Goal: Transaction & Acquisition: Purchase product/service

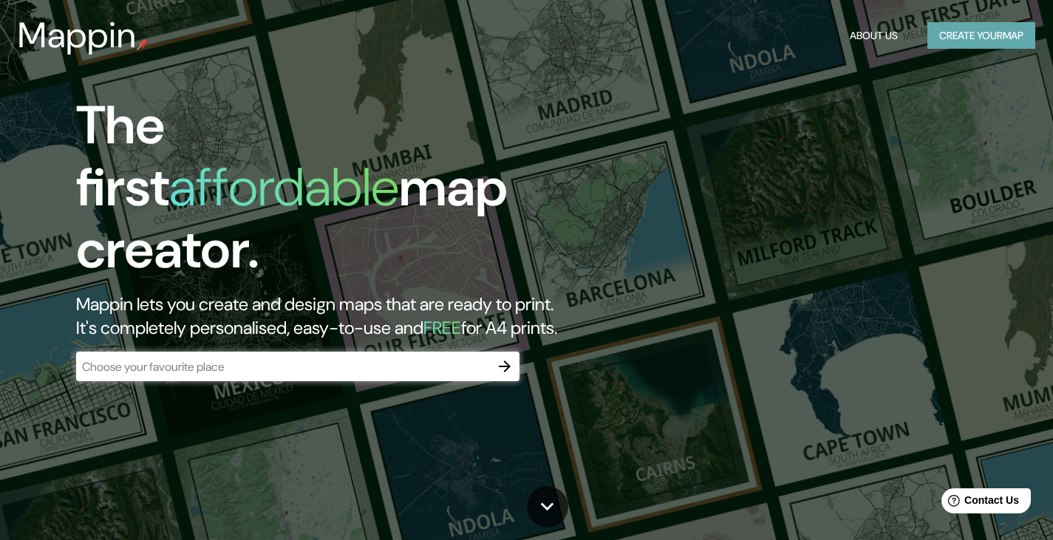
click at [960, 35] on button "Create your map" at bounding box center [981, 35] width 108 height 27
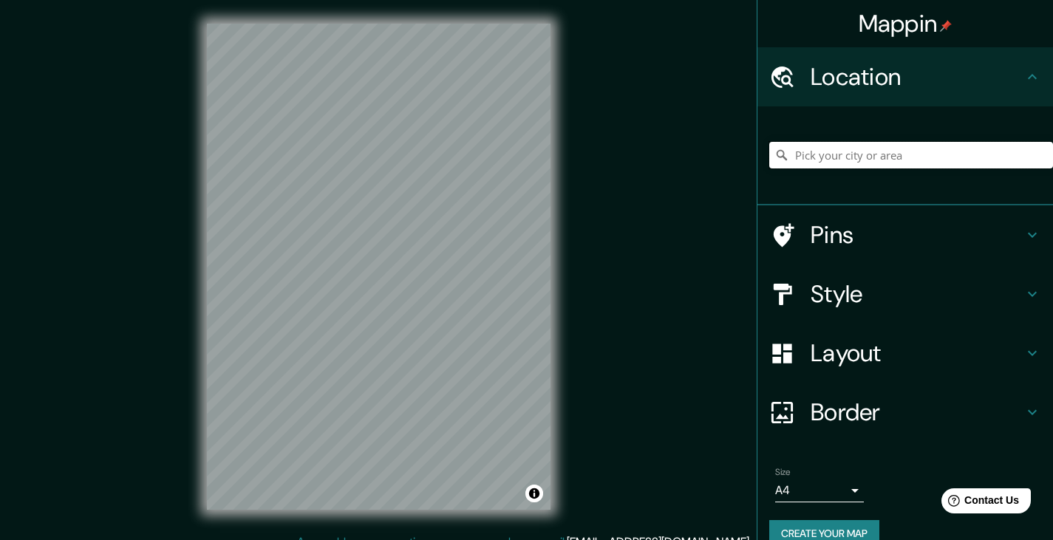
click at [845, 156] on input "Pick your city or area" at bounding box center [911, 155] width 284 height 27
click at [852, 157] on input "Pick your city or area" at bounding box center [911, 155] width 284 height 27
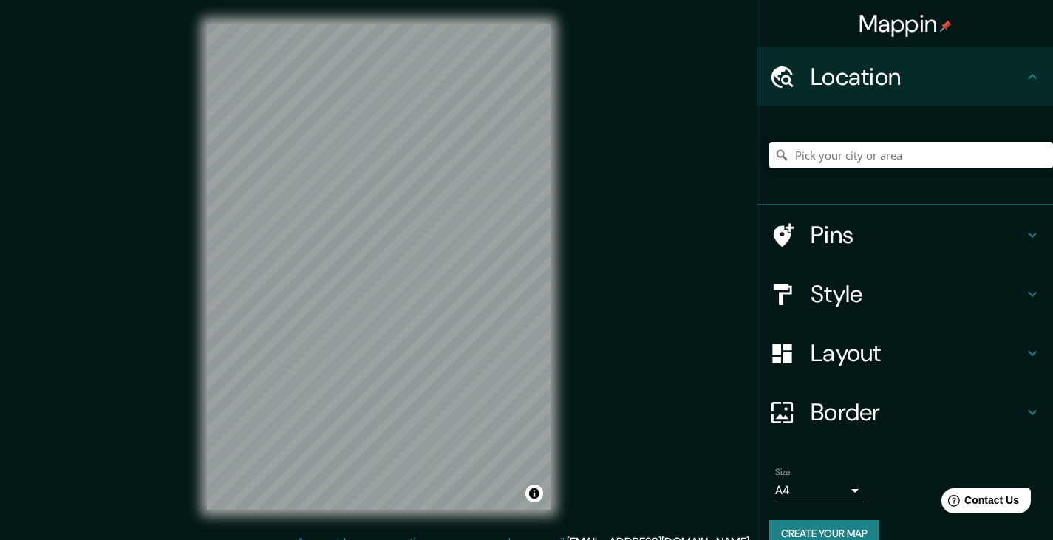
click at [836, 160] on input "Pick your city or area" at bounding box center [911, 155] width 284 height 27
type input "s"
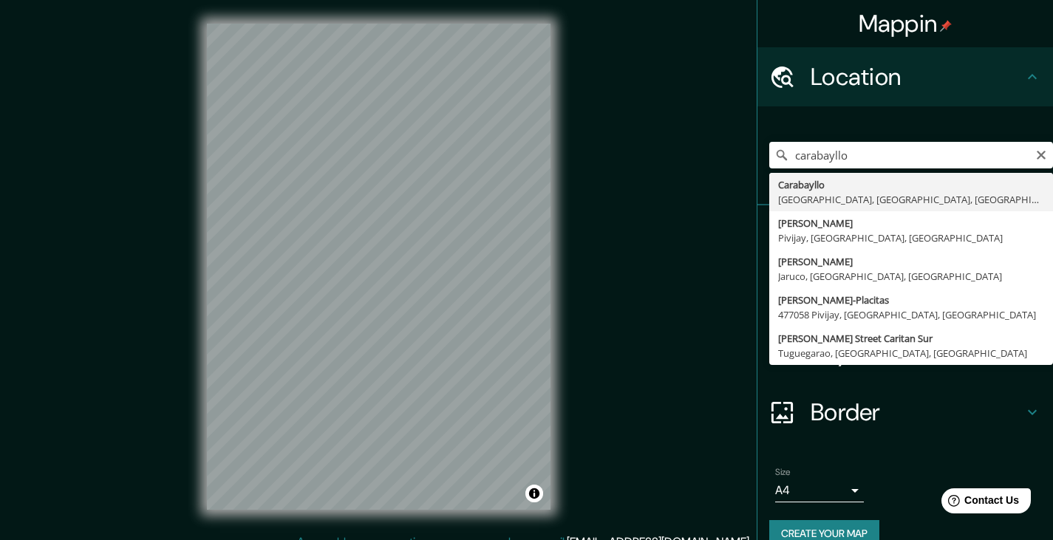
type input "Carabayllo, [GEOGRAPHIC_DATA], [GEOGRAPHIC_DATA], [GEOGRAPHIC_DATA]"
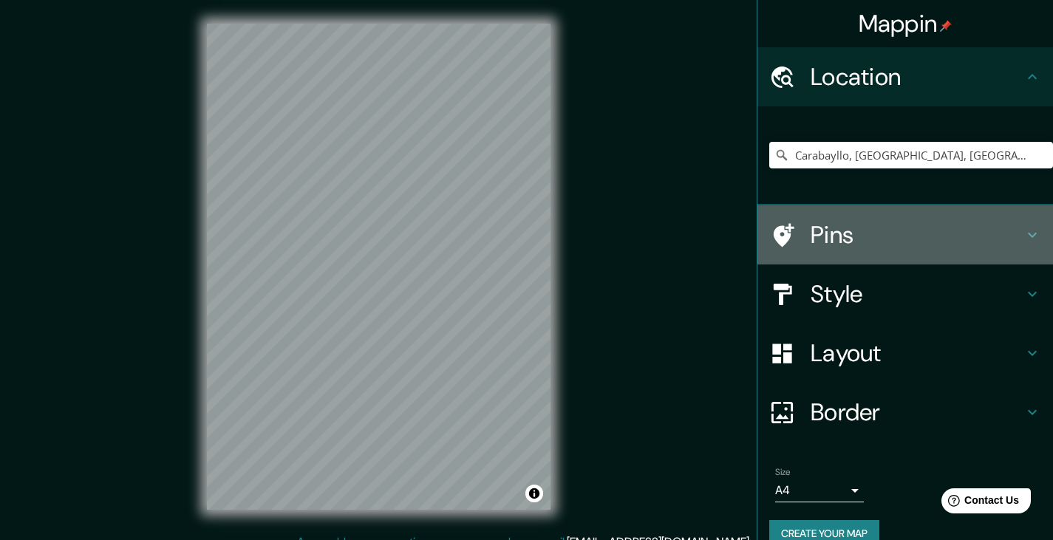
click at [899, 231] on h4 "Pins" at bounding box center [917, 235] width 213 height 30
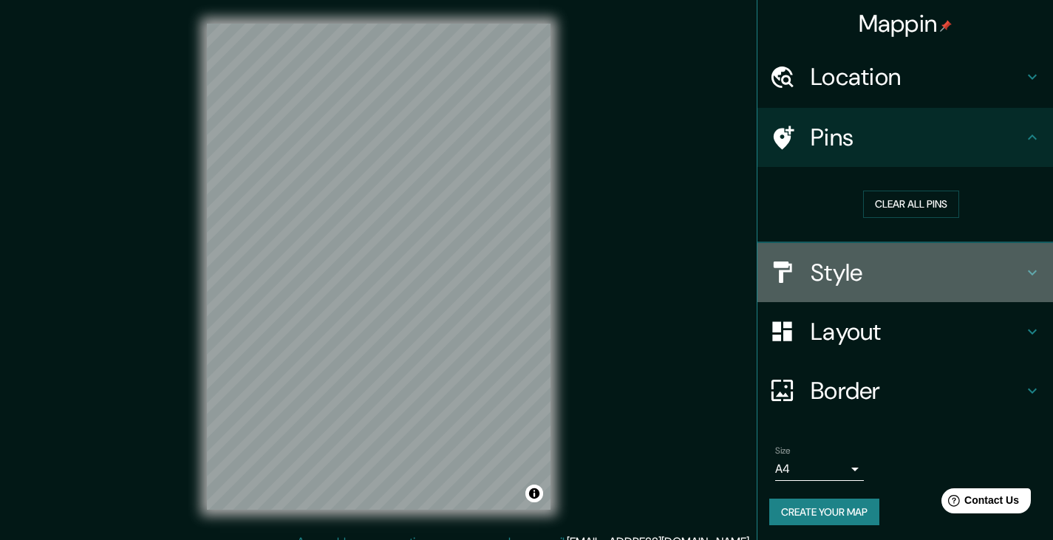
click at [892, 266] on h4 "Style" at bounding box center [917, 273] width 213 height 30
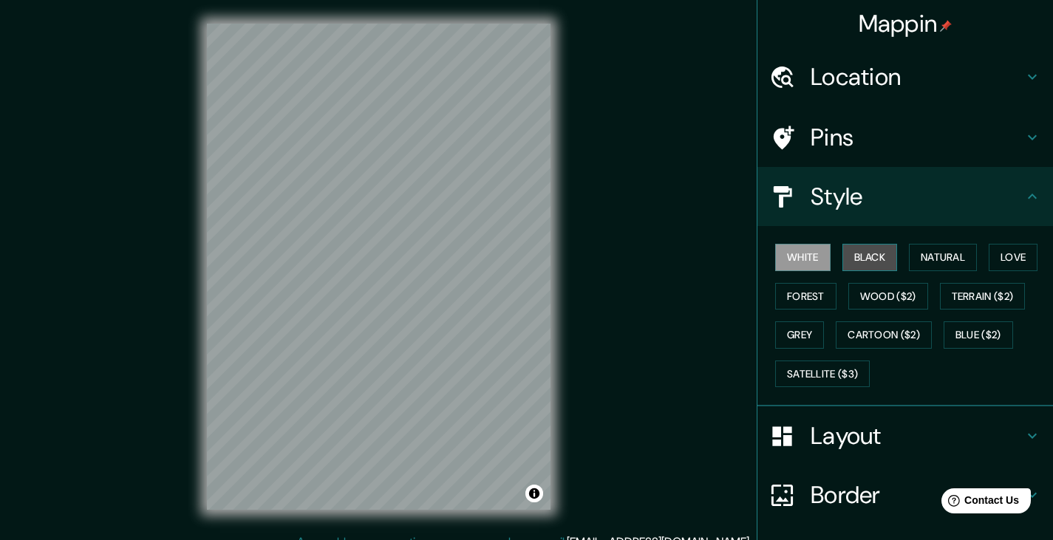
click at [865, 259] on button "Black" at bounding box center [869, 257] width 55 height 27
click at [960, 257] on button "Natural" at bounding box center [943, 257] width 68 height 27
click at [870, 259] on button "Black" at bounding box center [869, 257] width 55 height 27
click at [999, 261] on button "Love" at bounding box center [1013, 257] width 49 height 27
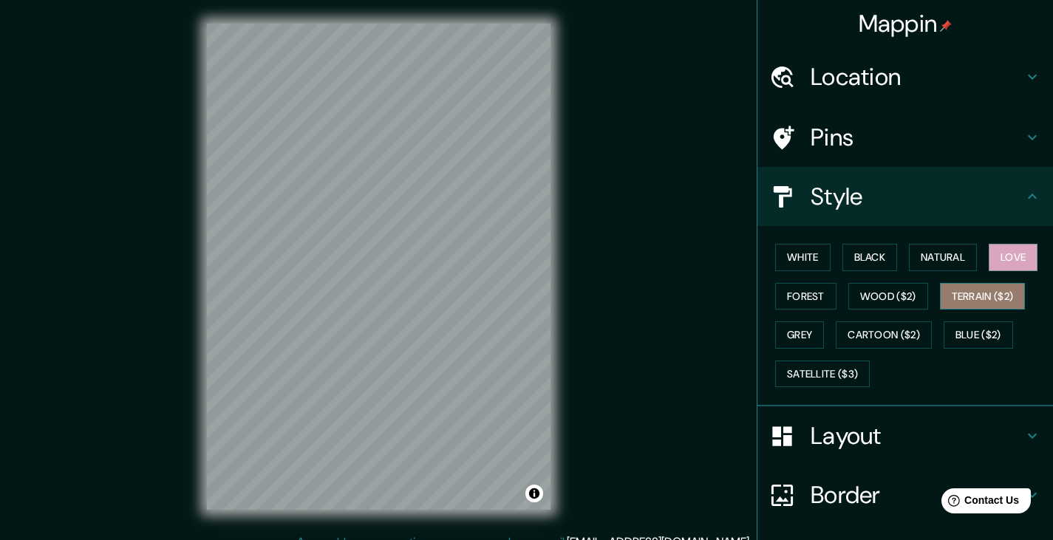
click at [987, 296] on button "Terrain ($2)" at bounding box center [983, 296] width 86 height 27
click at [1015, 267] on button "Love" at bounding box center [1013, 257] width 49 height 27
click at [873, 255] on button "Black" at bounding box center [869, 257] width 55 height 27
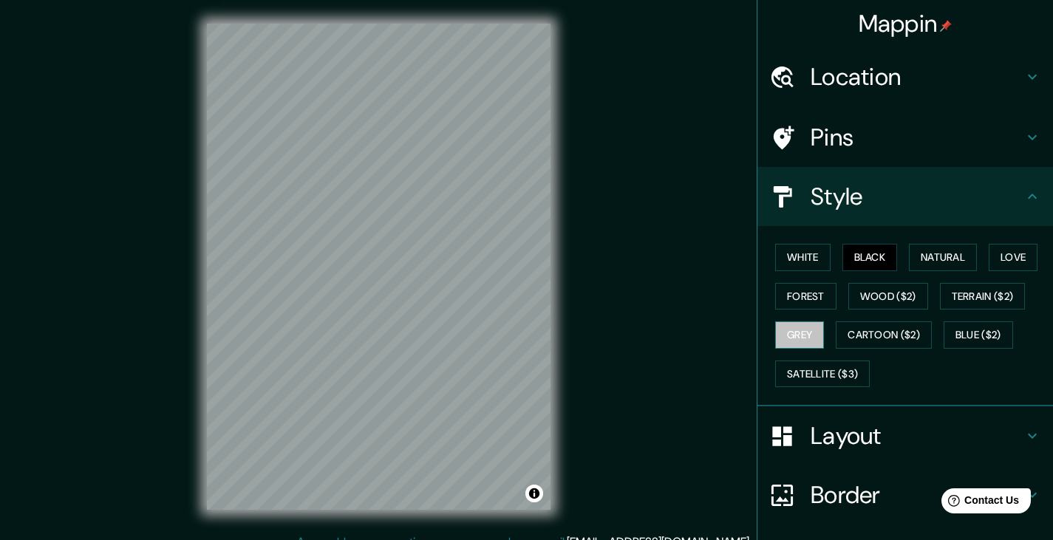
click at [801, 338] on button "Grey" at bounding box center [799, 334] width 49 height 27
click at [891, 338] on button "Cartoon ($2)" at bounding box center [884, 334] width 96 height 27
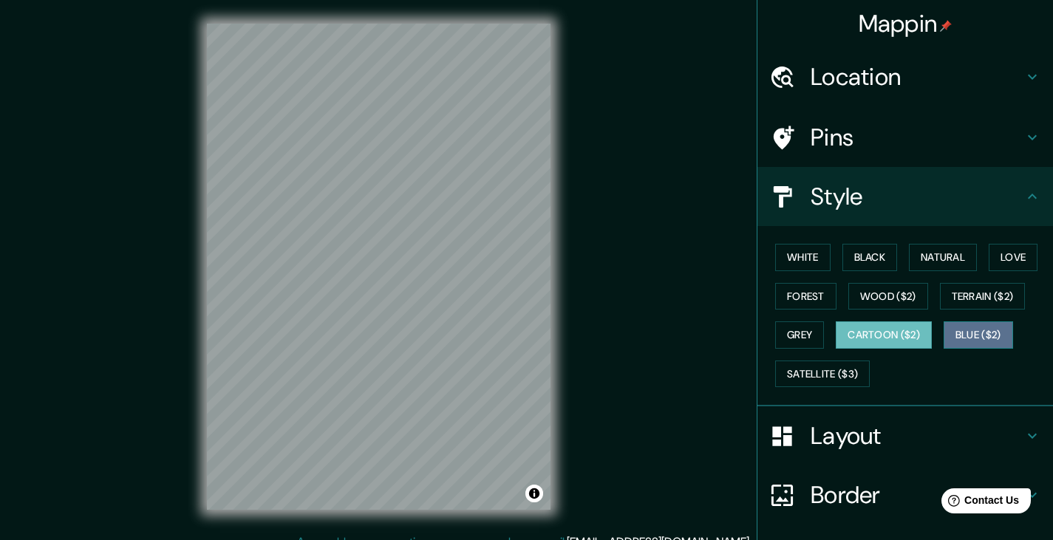
click at [960, 330] on button "Blue ($2)" at bounding box center [978, 334] width 69 height 27
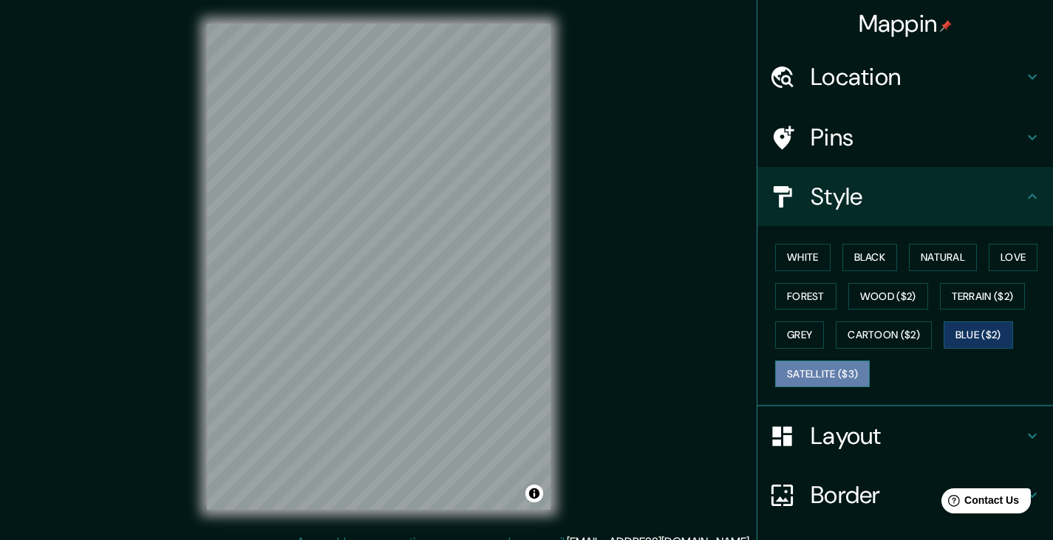
click at [842, 365] on button "Satellite ($3)" at bounding box center [822, 374] width 95 height 27
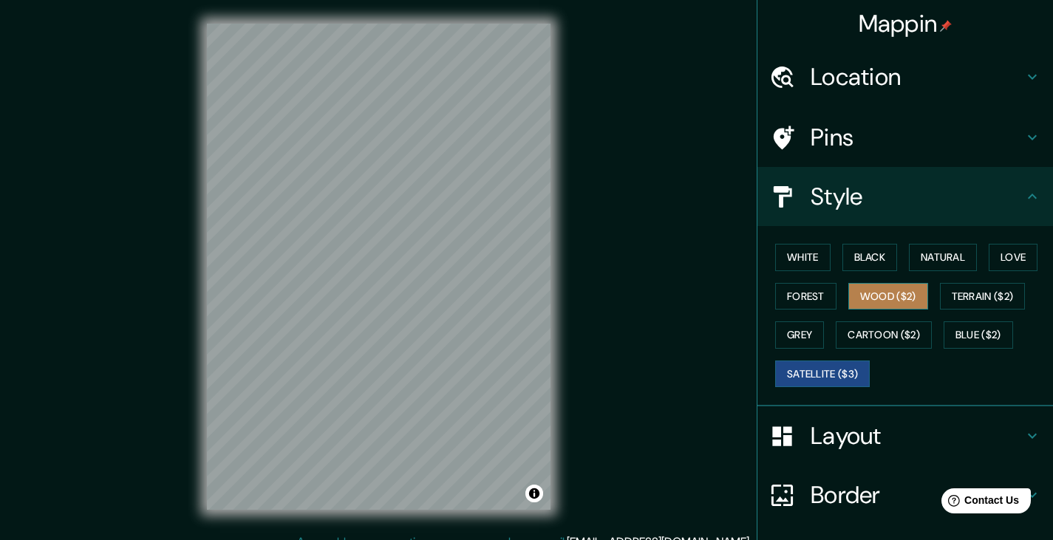
click at [882, 294] on button "Wood ($2)" at bounding box center [888, 296] width 80 height 27
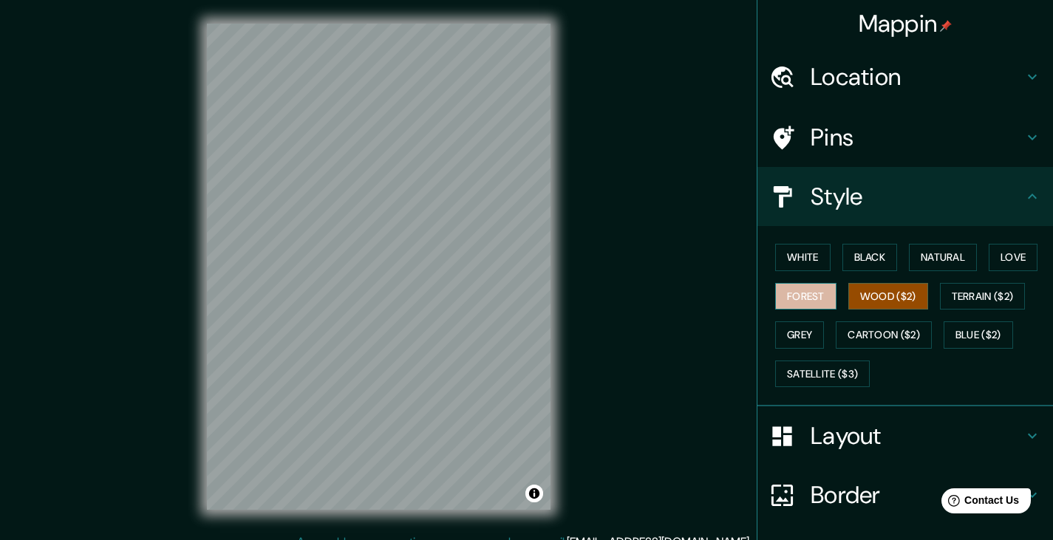
click at [783, 293] on button "Forest" at bounding box center [805, 296] width 61 height 27
click at [896, 291] on button "Wood ($2)" at bounding box center [888, 296] width 80 height 27
click at [974, 293] on button "Terrain ($2)" at bounding box center [983, 296] width 86 height 27
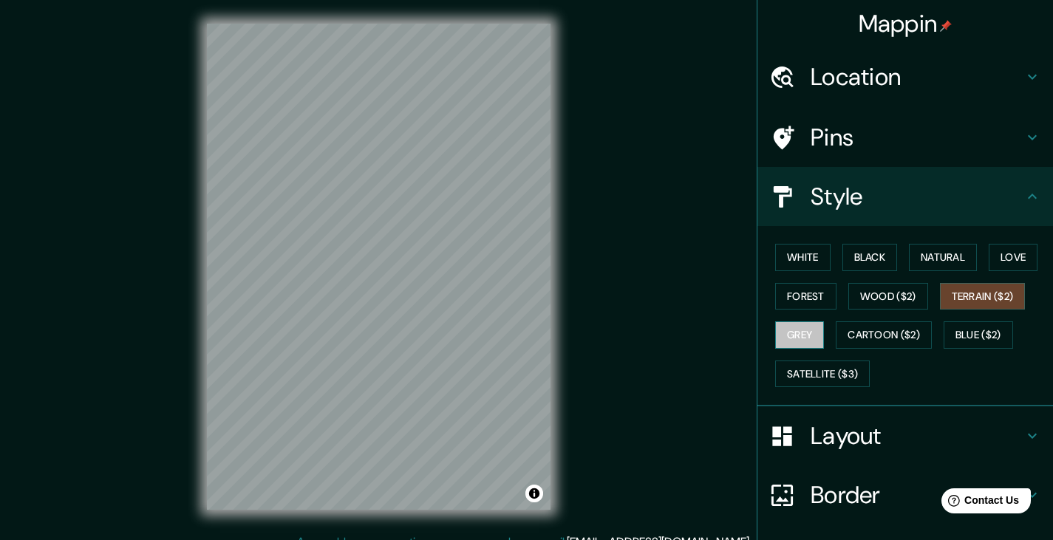
click at [792, 324] on button "Grey" at bounding box center [799, 334] width 49 height 27
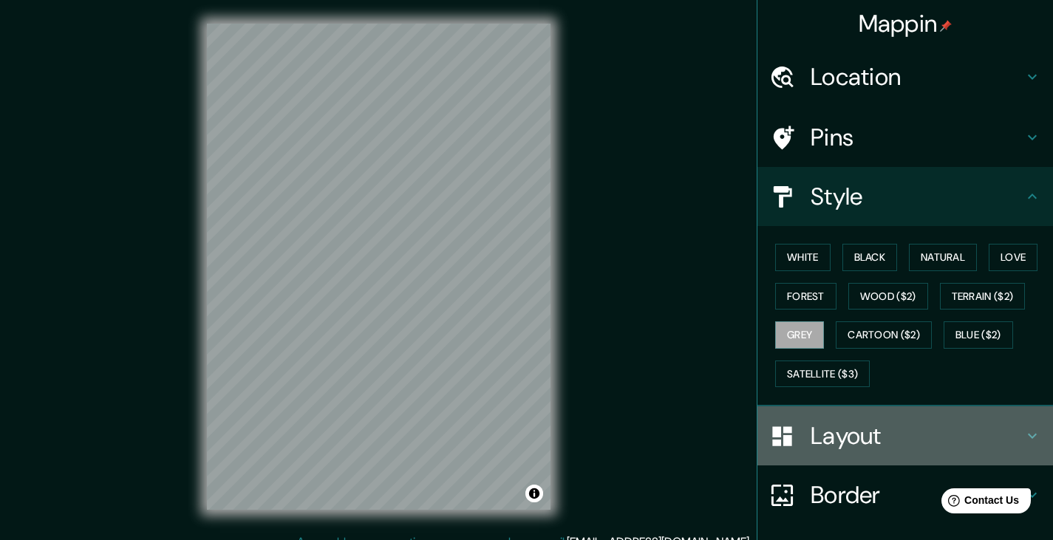
click at [846, 428] on h4 "Layout" at bounding box center [917, 436] width 213 height 30
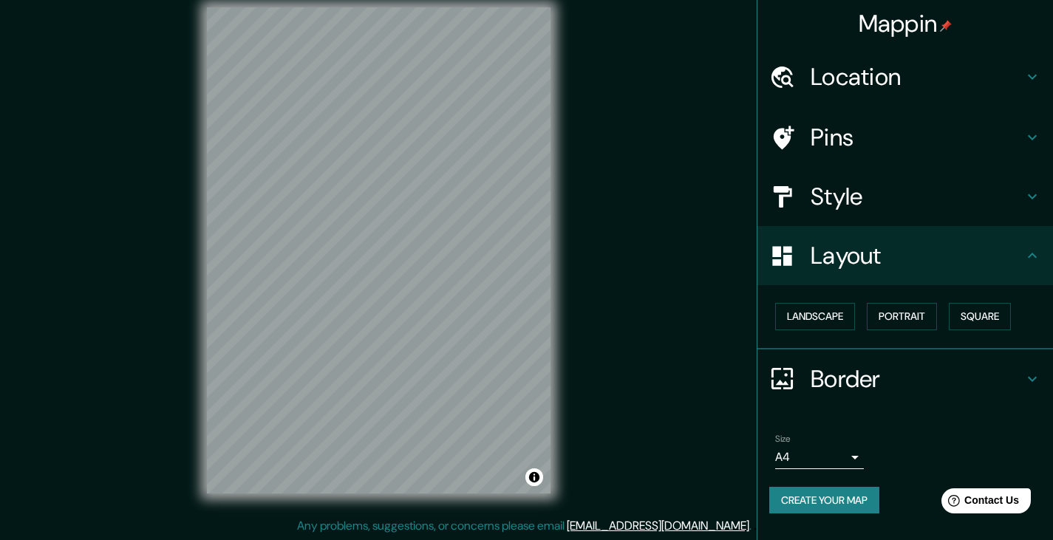
scroll to position [17, 0]
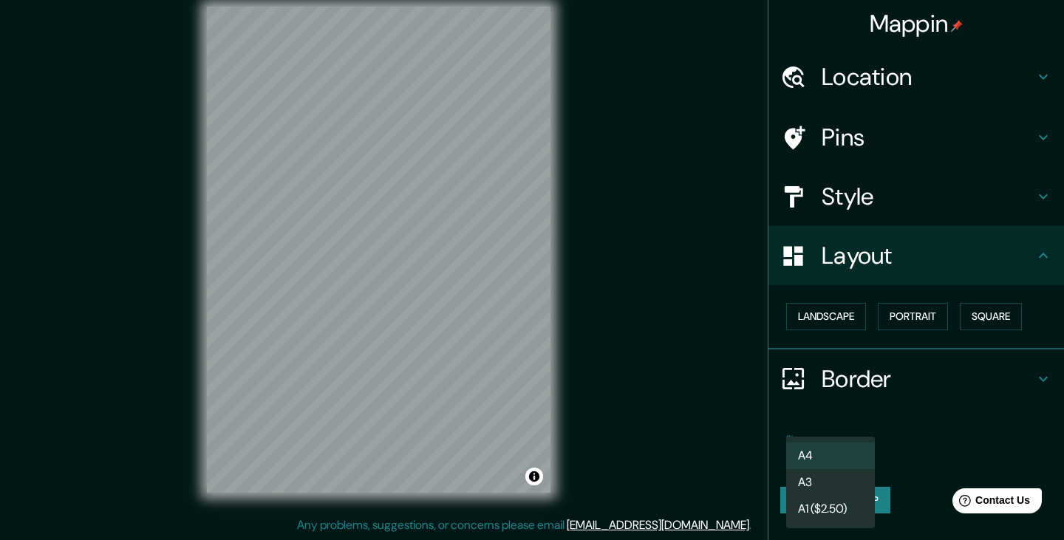
click at [842, 458] on body "Mappin Location [GEOGRAPHIC_DATA], [GEOGRAPHIC_DATA], [GEOGRAPHIC_DATA], [GEOGR…" at bounding box center [532, 253] width 1064 height 540
click at [816, 484] on li "A3" at bounding box center [830, 482] width 89 height 27
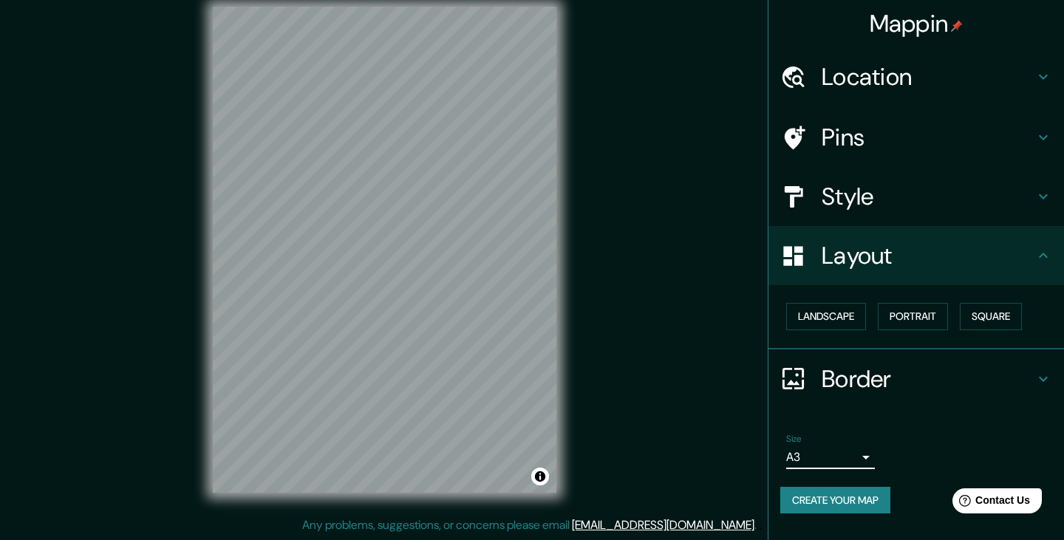
click at [845, 457] on body "Mappin Location [GEOGRAPHIC_DATA], [GEOGRAPHIC_DATA], [GEOGRAPHIC_DATA], [GEOGR…" at bounding box center [532, 253] width 1064 height 540
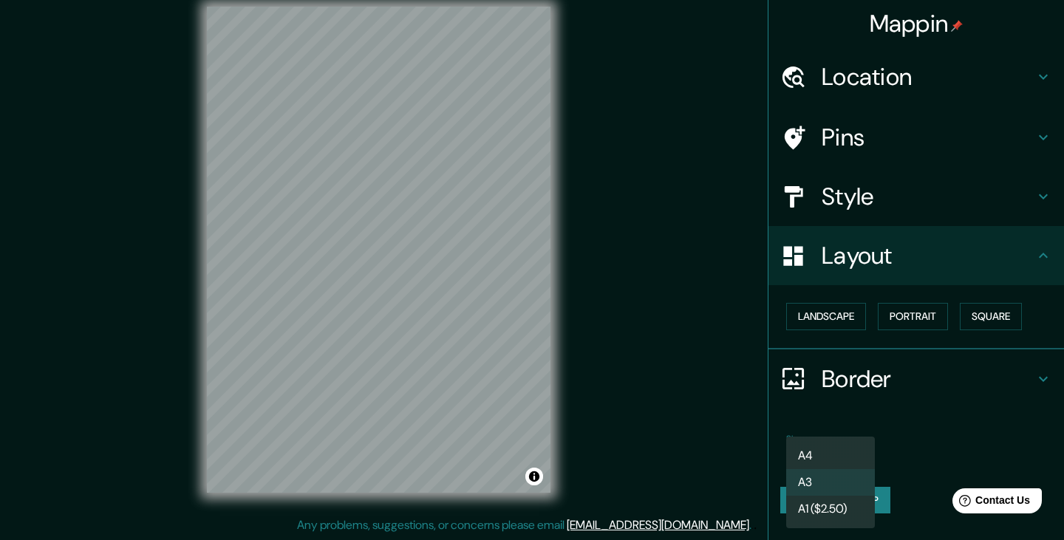
click at [829, 451] on li "A4" at bounding box center [830, 456] width 89 height 27
type input "single"
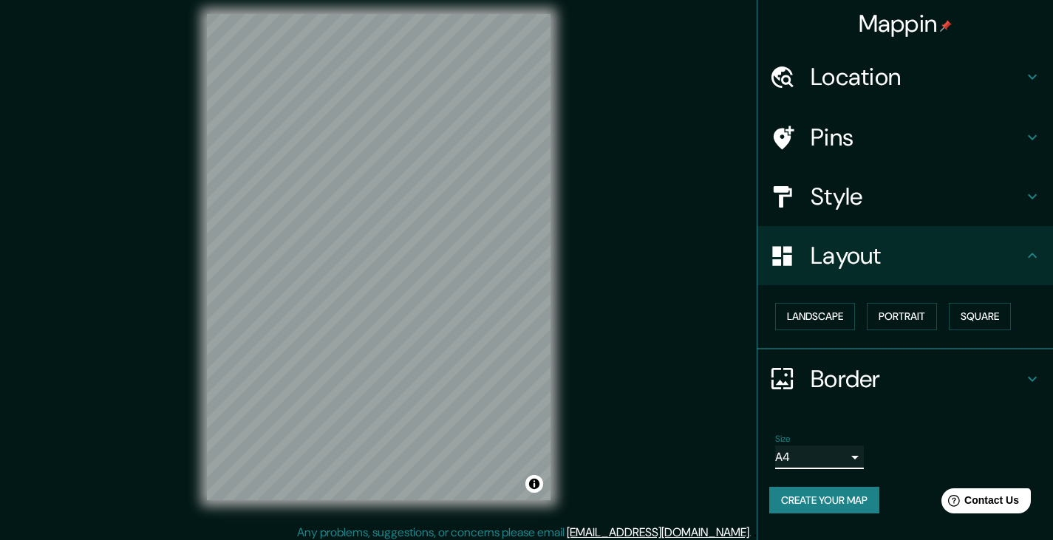
scroll to position [0, 0]
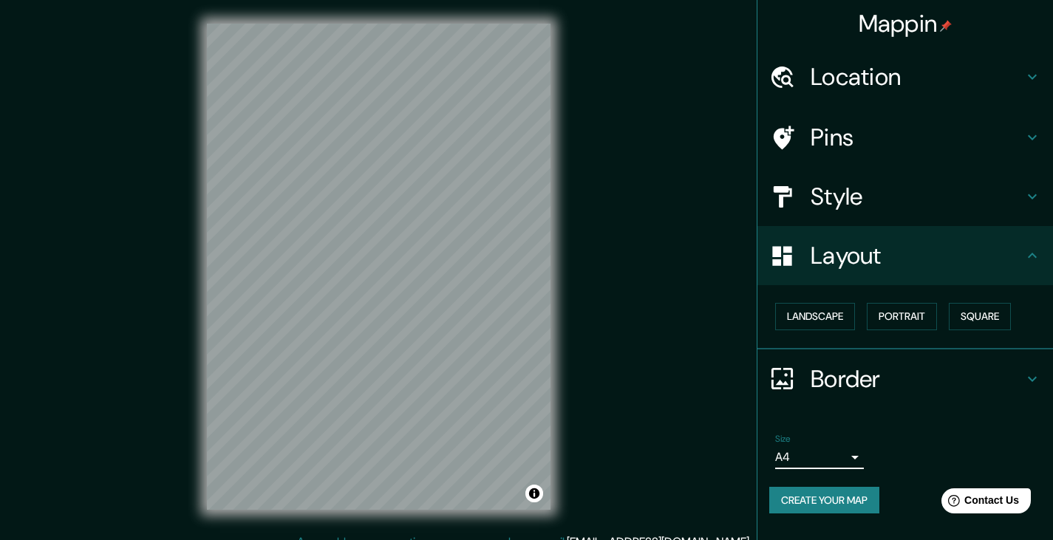
click at [950, 75] on h4 "Location" at bounding box center [917, 77] width 213 height 30
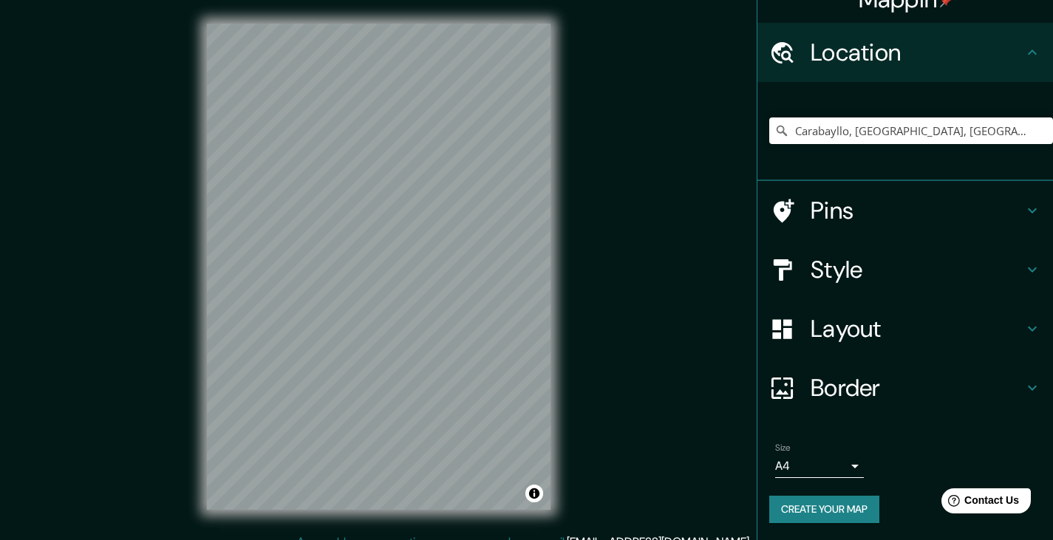
scroll to position [17, 0]
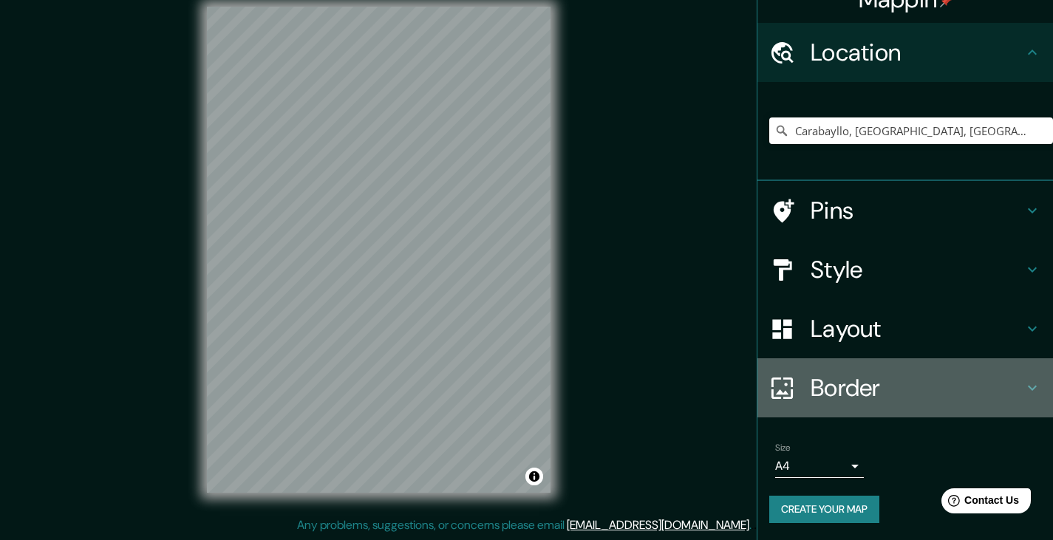
click at [893, 381] on h4 "Border" at bounding box center [917, 388] width 213 height 30
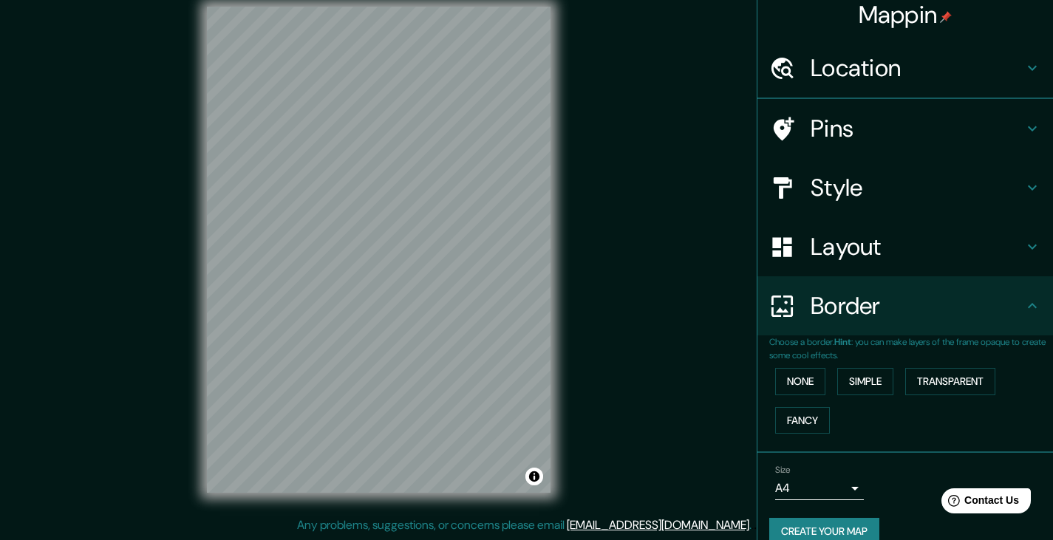
scroll to position [24, 0]
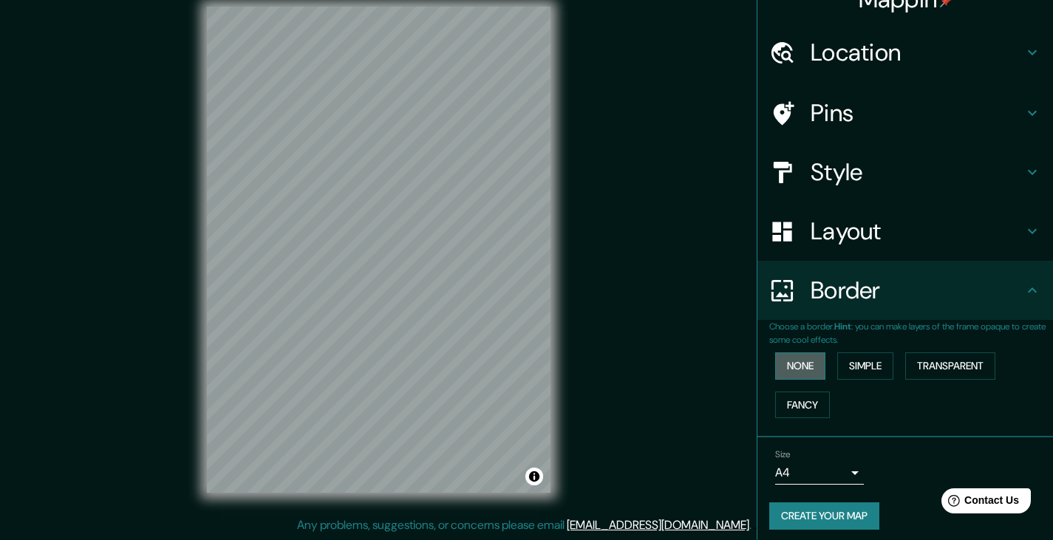
click at [794, 366] on button "None" at bounding box center [800, 365] width 50 height 27
click at [792, 367] on button "None" at bounding box center [800, 365] width 50 height 27
click at [851, 358] on button "Simple" at bounding box center [865, 365] width 56 height 27
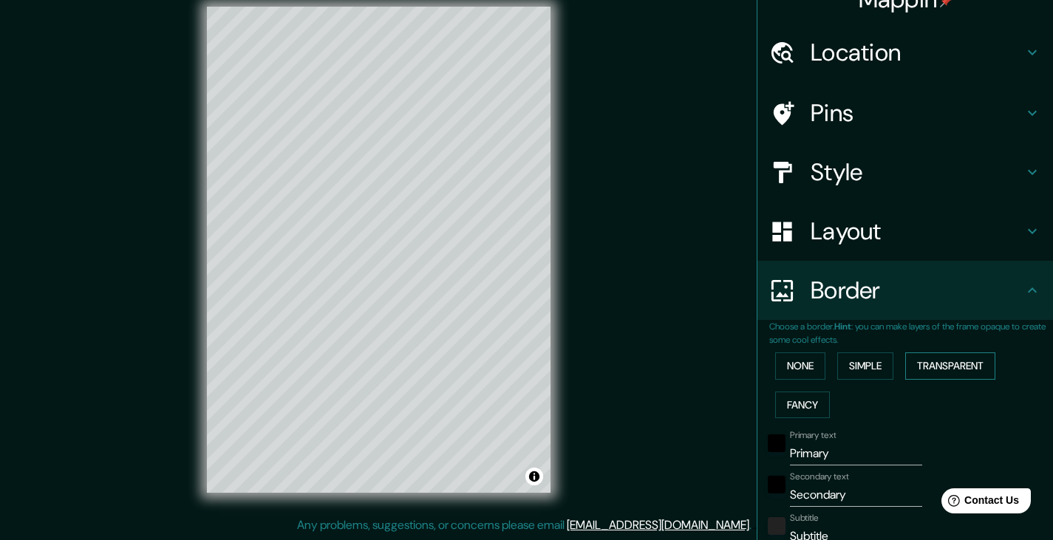
click at [934, 367] on button "Transparent" at bounding box center [950, 365] width 90 height 27
click at [792, 407] on button "Fancy" at bounding box center [802, 405] width 55 height 27
click at [871, 370] on button "Simple" at bounding box center [865, 365] width 56 height 27
click at [789, 364] on button "None" at bounding box center [800, 365] width 50 height 27
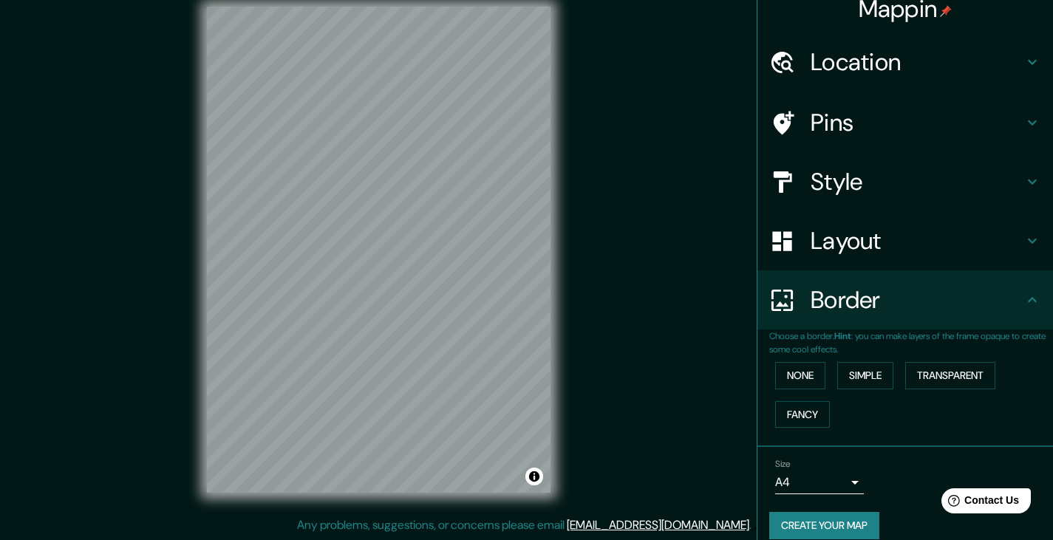
scroll to position [0, 0]
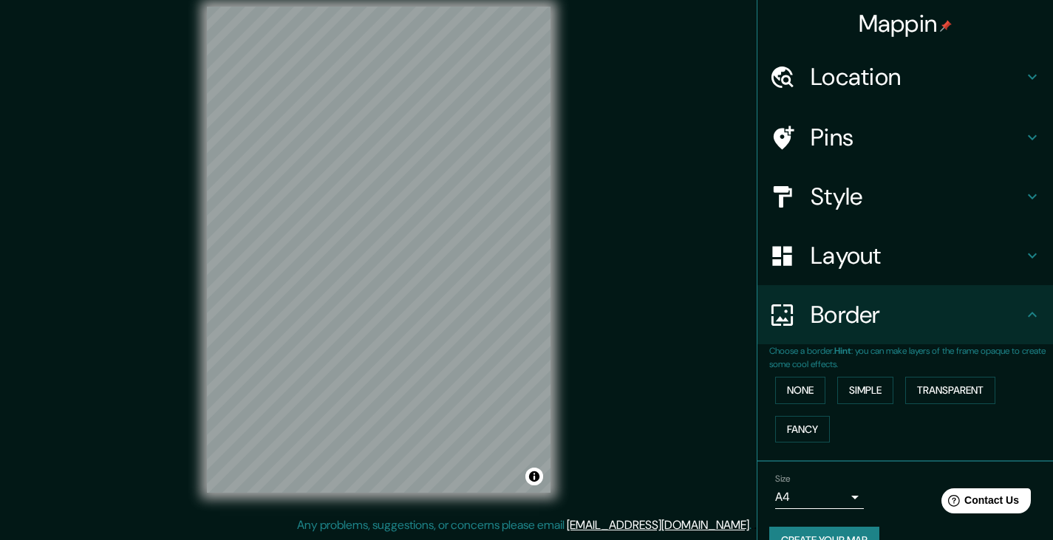
click at [907, 76] on h4 "Location" at bounding box center [917, 77] width 213 height 30
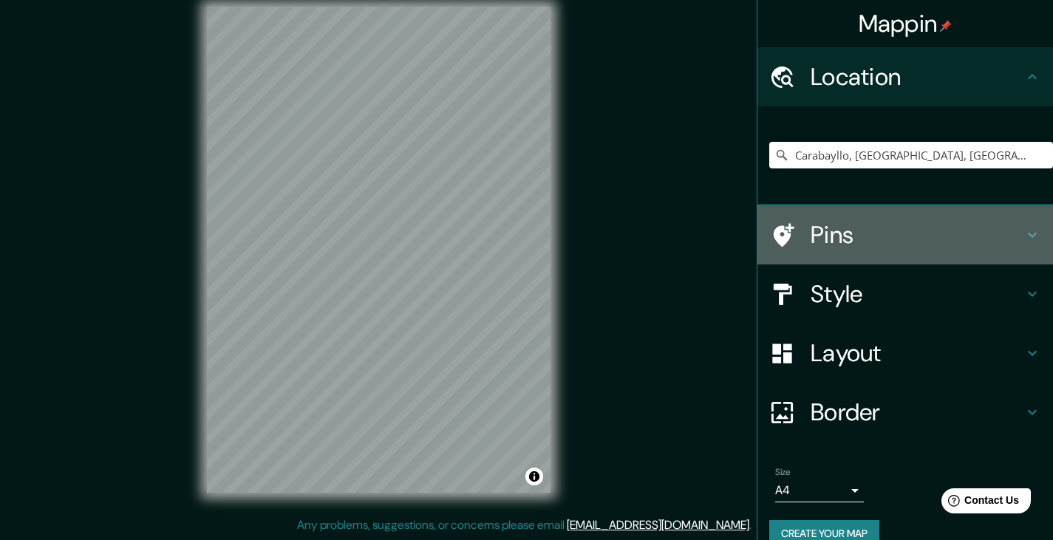
click at [841, 249] on h4 "Pins" at bounding box center [917, 235] width 213 height 30
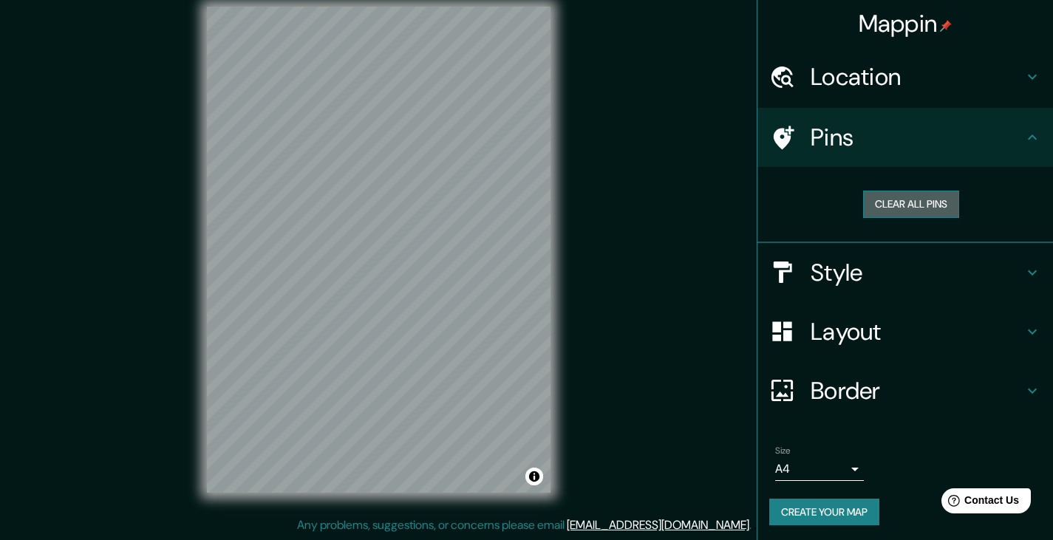
click at [913, 197] on button "Clear all pins" at bounding box center [911, 204] width 96 height 27
click at [893, 200] on button "Clear all pins" at bounding box center [911, 204] width 96 height 27
click at [896, 200] on button "Clear all pins" at bounding box center [911, 204] width 96 height 27
click at [839, 69] on h4 "Location" at bounding box center [917, 77] width 213 height 30
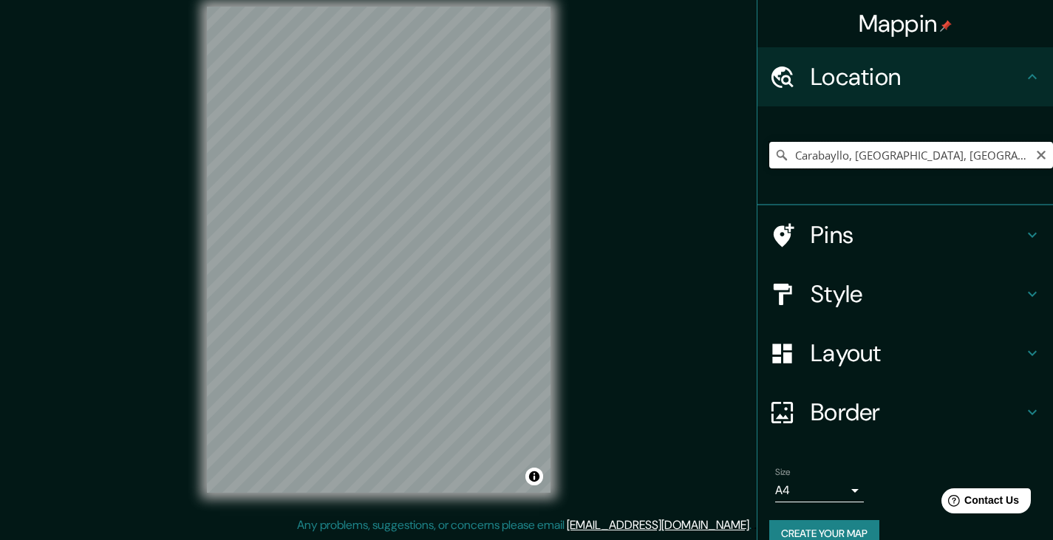
click at [879, 146] on input "Carabayllo, [GEOGRAPHIC_DATA], [GEOGRAPHIC_DATA], [GEOGRAPHIC_DATA]" at bounding box center [911, 155] width 284 height 27
click at [1035, 154] on icon "Clear" at bounding box center [1041, 155] width 12 height 12
click at [972, 156] on input "Pick your city or area" at bounding box center [911, 155] width 284 height 27
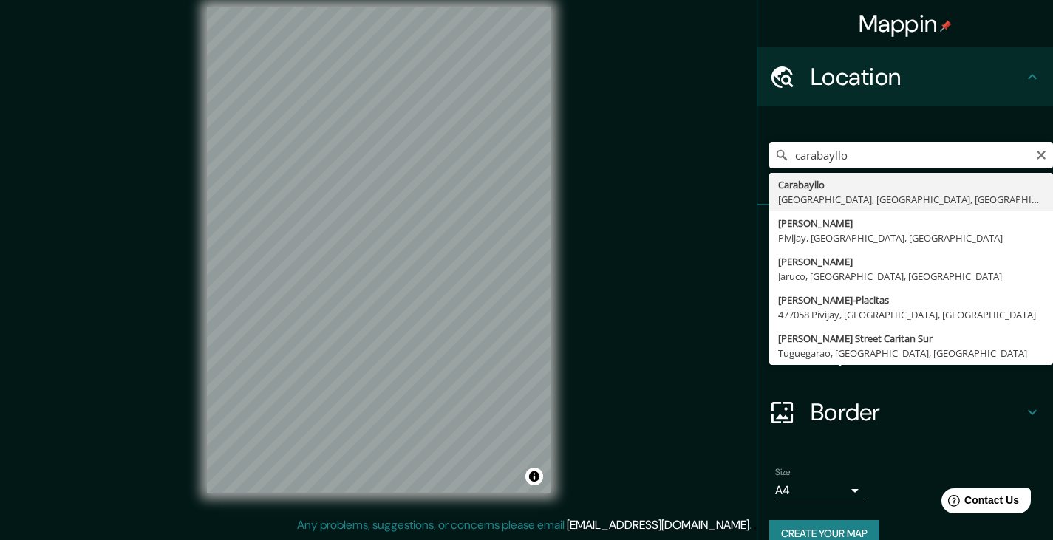
type input "Carabayllo, [GEOGRAPHIC_DATA], [GEOGRAPHIC_DATA], [GEOGRAPHIC_DATA]"
